Goal: Task Accomplishment & Management: Manage account settings

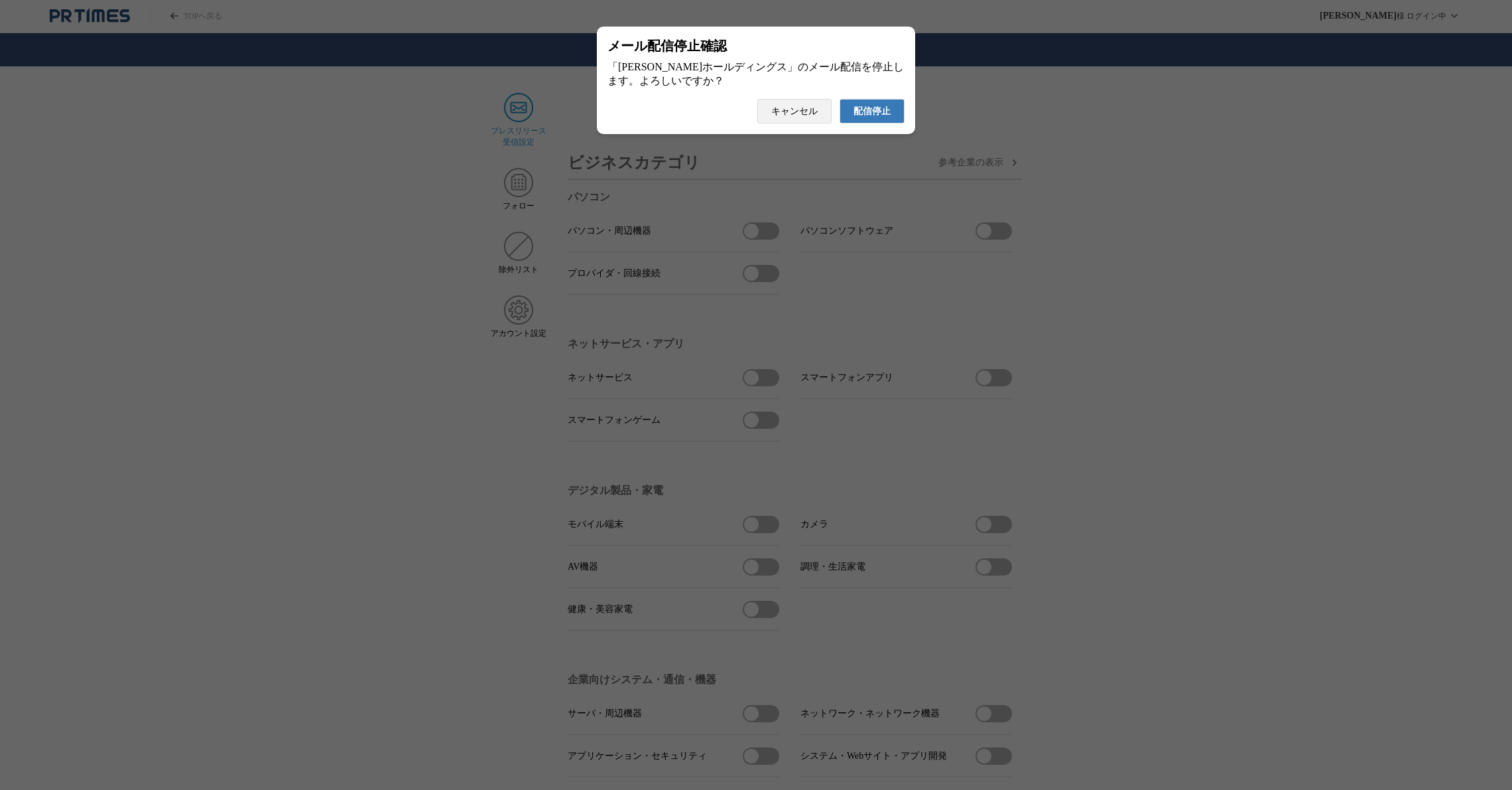
click at [861, 115] on span "配信停止" at bounding box center [872, 111] width 37 height 12
click at [860, 118] on span "配信停止" at bounding box center [872, 111] width 37 height 12
click at [882, 118] on span "配信停止" at bounding box center [872, 111] width 37 height 12
click at [870, 118] on span "配信停止" at bounding box center [872, 111] width 37 height 12
click at [883, 112] on span "配信停止" at bounding box center [872, 111] width 37 height 12
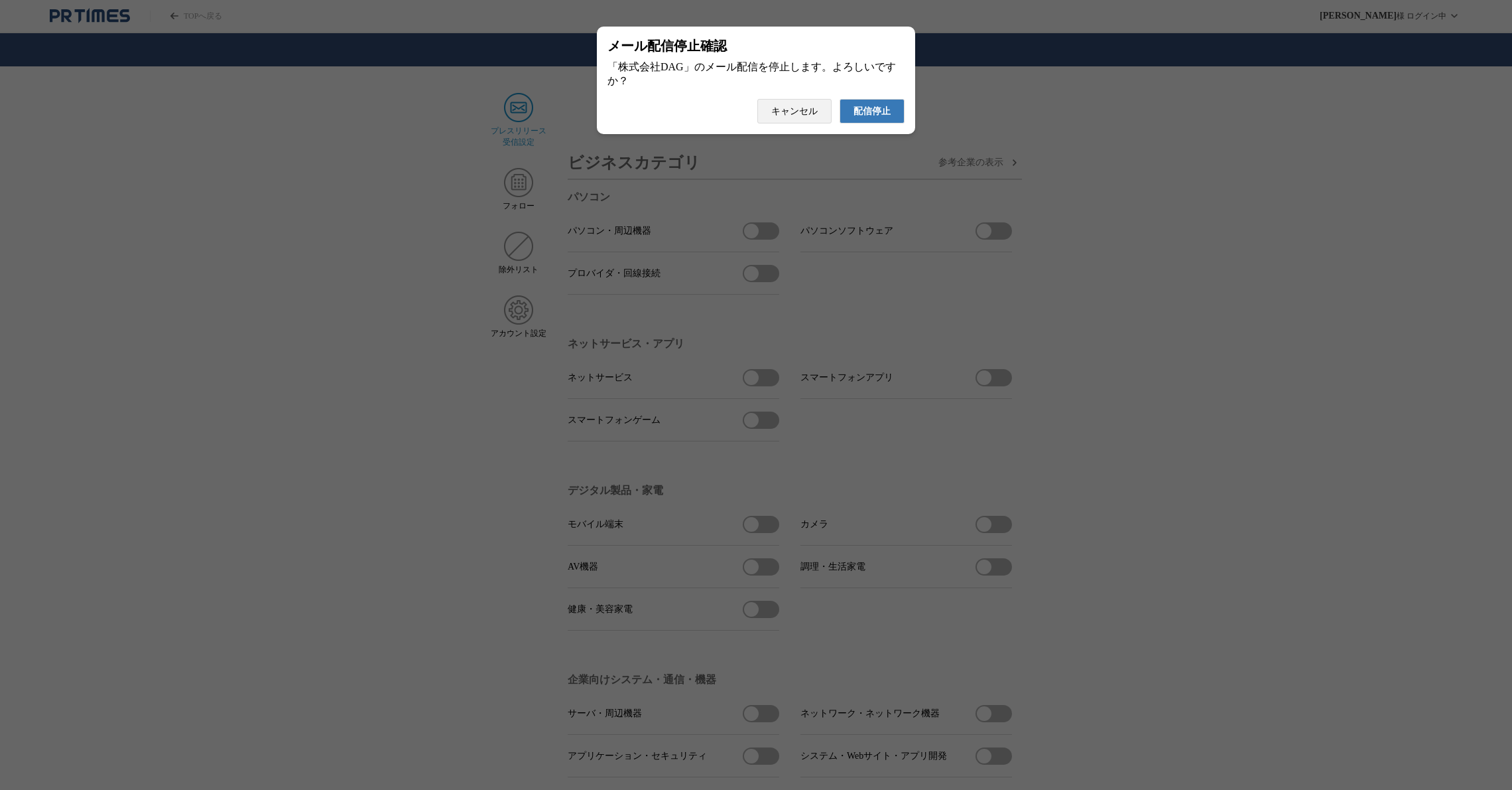
click at [889, 118] on span "配信停止" at bounding box center [872, 111] width 37 height 12
click at [878, 118] on span "配信停止" at bounding box center [872, 111] width 37 height 12
